Goal: Navigation & Orientation: Find specific page/section

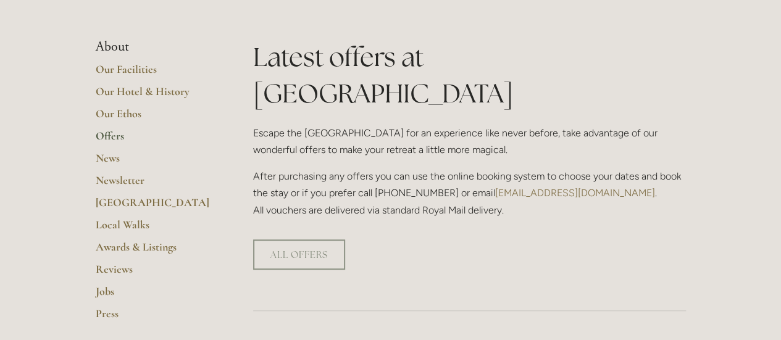
scroll to position [247, 0]
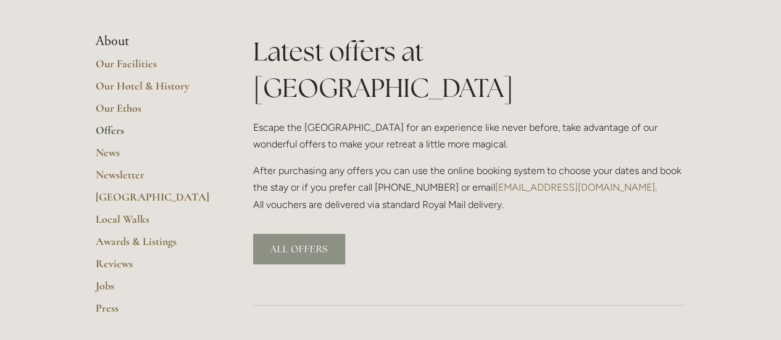
click at [300, 234] on link "ALL OFFERS" at bounding box center [299, 249] width 92 height 30
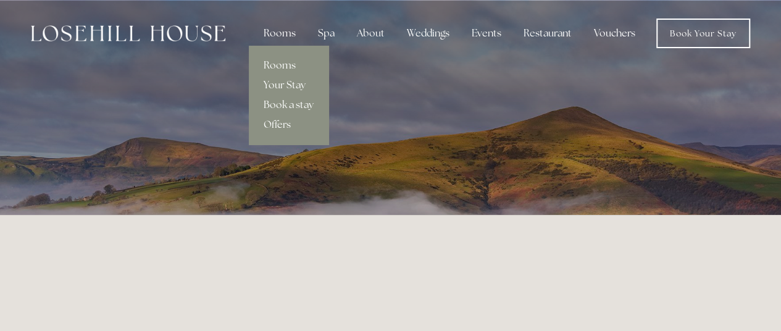
click at [282, 29] on div "Rooms" at bounding box center [280, 33] width 52 height 25
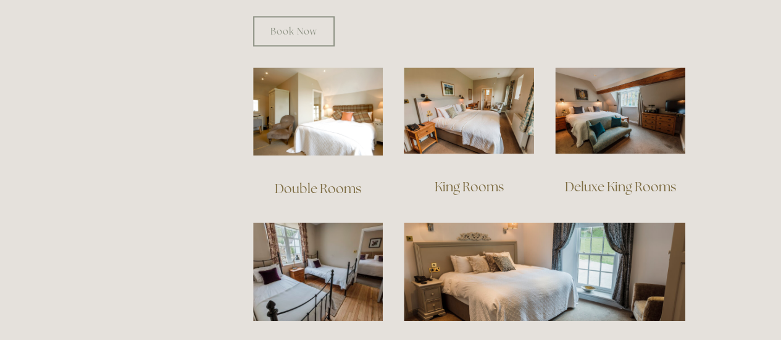
scroll to position [803, 0]
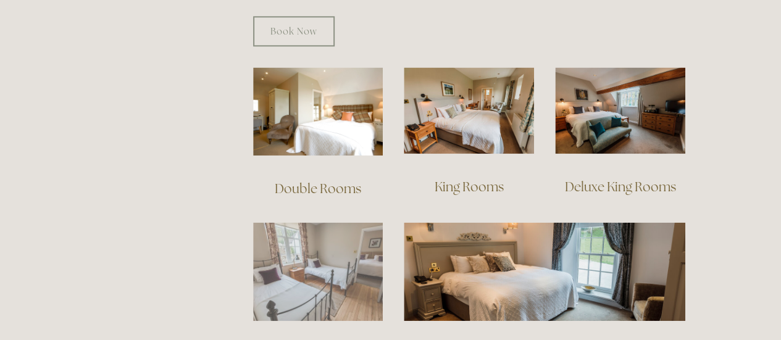
click at [295, 277] on img at bounding box center [318, 271] width 130 height 99
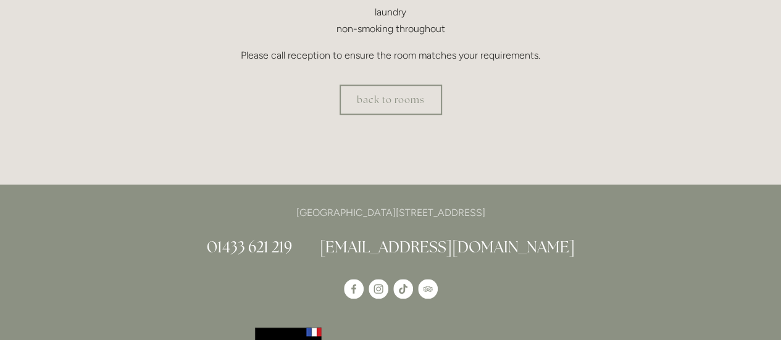
scroll to position [556, 0]
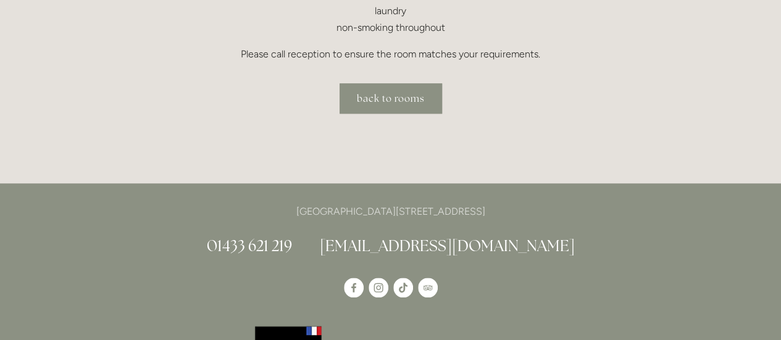
click at [391, 96] on link "back to rooms" at bounding box center [391, 98] width 102 height 30
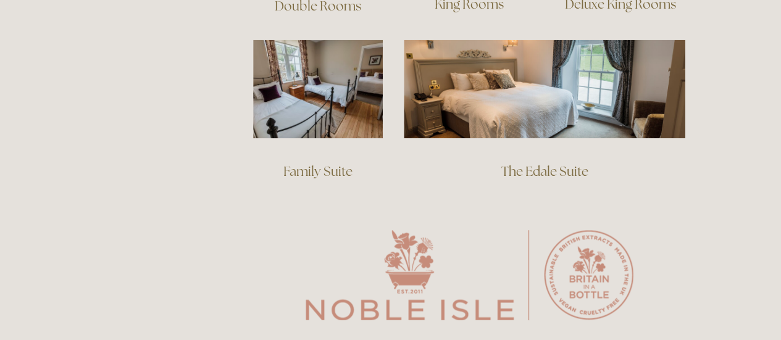
scroll to position [988, 0]
